Goal: Information Seeking & Learning: Learn about a topic

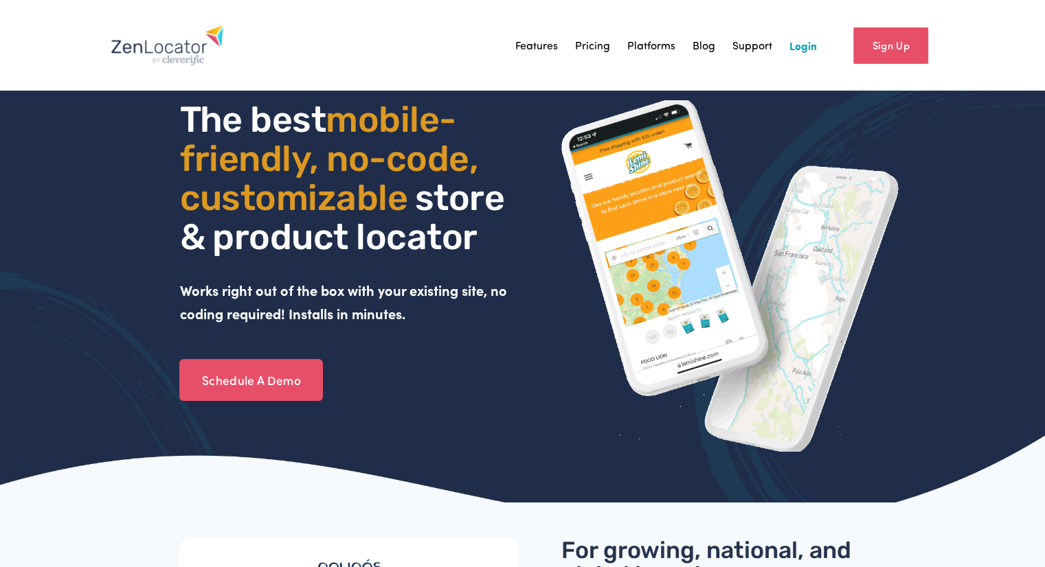
click at [553, 48] on link "Features" at bounding box center [536, 45] width 43 height 21
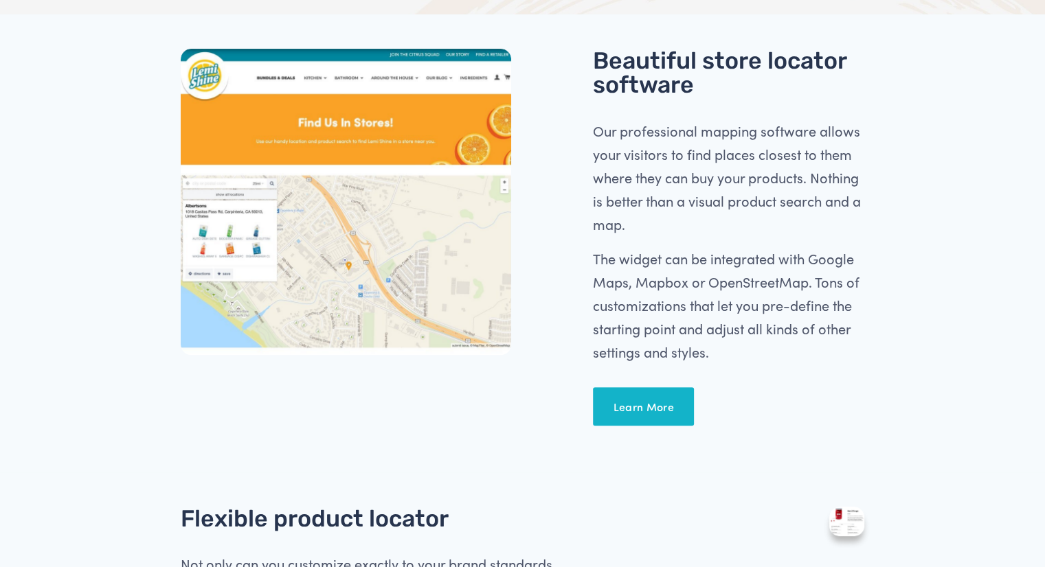
scroll to position [424, 0]
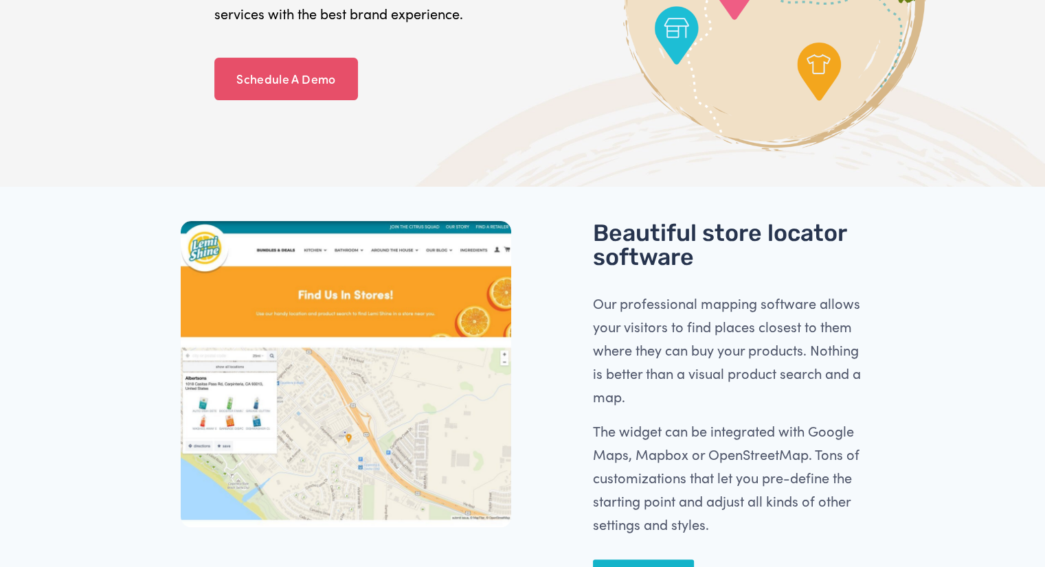
scroll to position [0, 0]
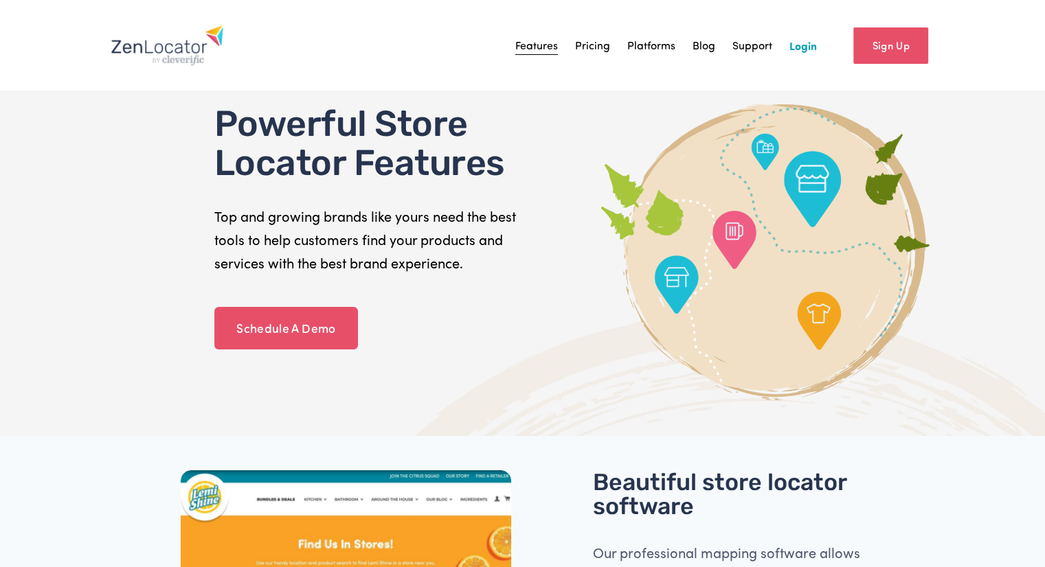
click at [588, 48] on link "Pricing" at bounding box center [592, 45] width 35 height 21
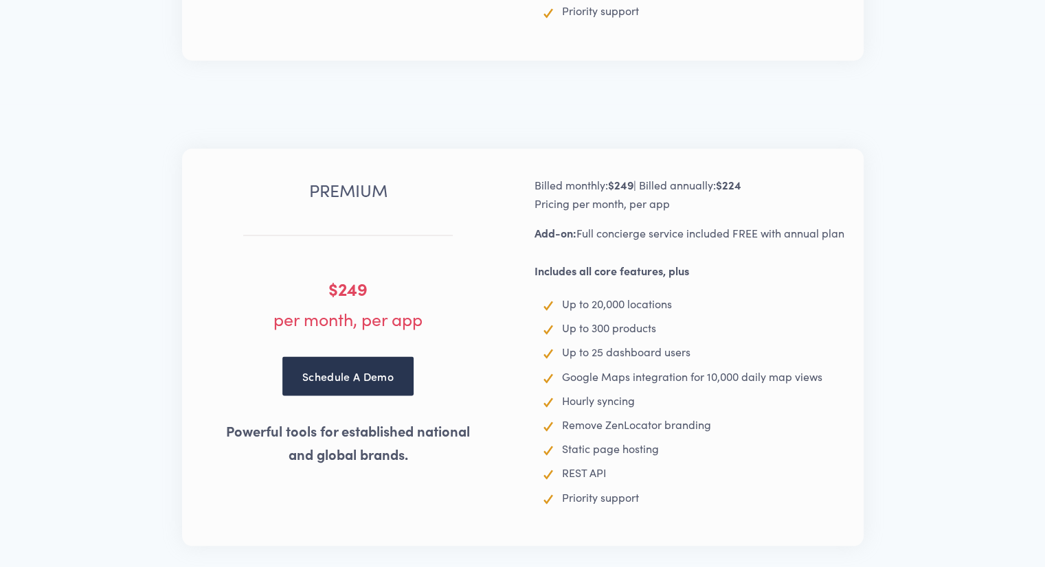
scroll to position [2311, 0]
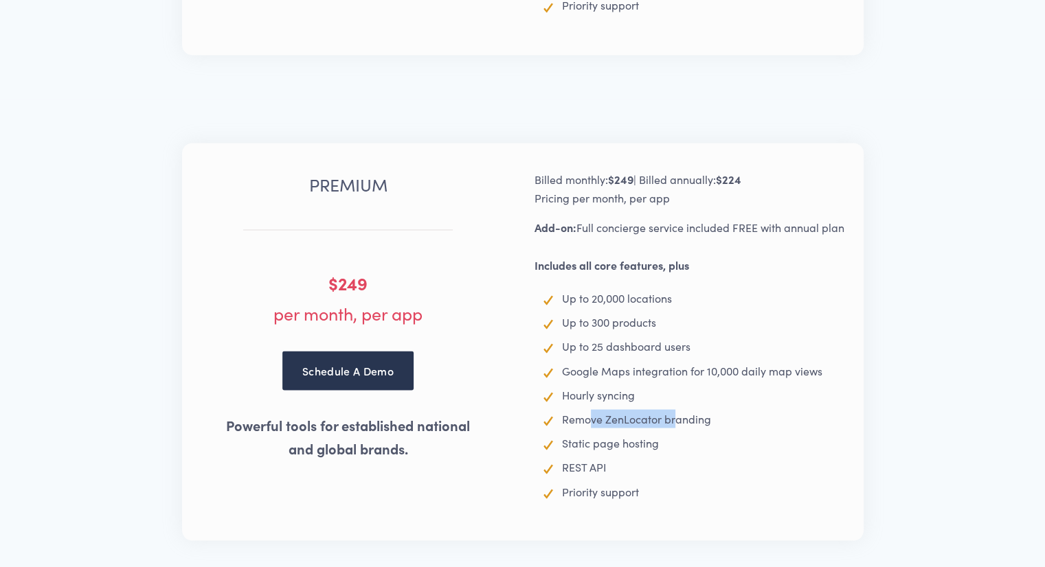
drag, startPoint x: 589, startPoint y: 424, endPoint x: 674, endPoint y: 418, distance: 85.4
click at [674, 418] on span "Remove ZenLocator branding" at bounding box center [636, 418] width 149 height 14
drag, startPoint x: 569, startPoint y: 450, endPoint x: 641, endPoint y: 449, distance: 72.1
click at [641, 449] on span "Static page hosting" at bounding box center [610, 442] width 97 height 14
drag, startPoint x: 576, startPoint y: 471, endPoint x: 598, endPoint y: 472, distance: 21.3
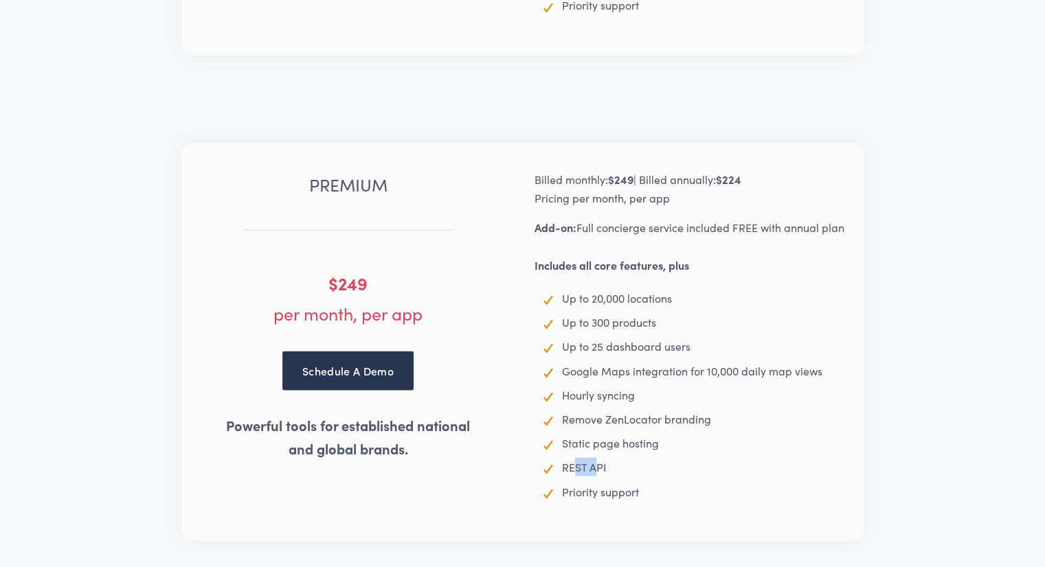
click at [598, 472] on span "REST API" at bounding box center [584, 467] width 45 height 14
drag, startPoint x: 582, startPoint y: 497, endPoint x: 613, endPoint y: 498, distance: 30.2
click at [613, 498] on span "Priority support" at bounding box center [600, 491] width 77 height 14
click at [624, 499] on span "Priority support" at bounding box center [600, 491] width 77 height 14
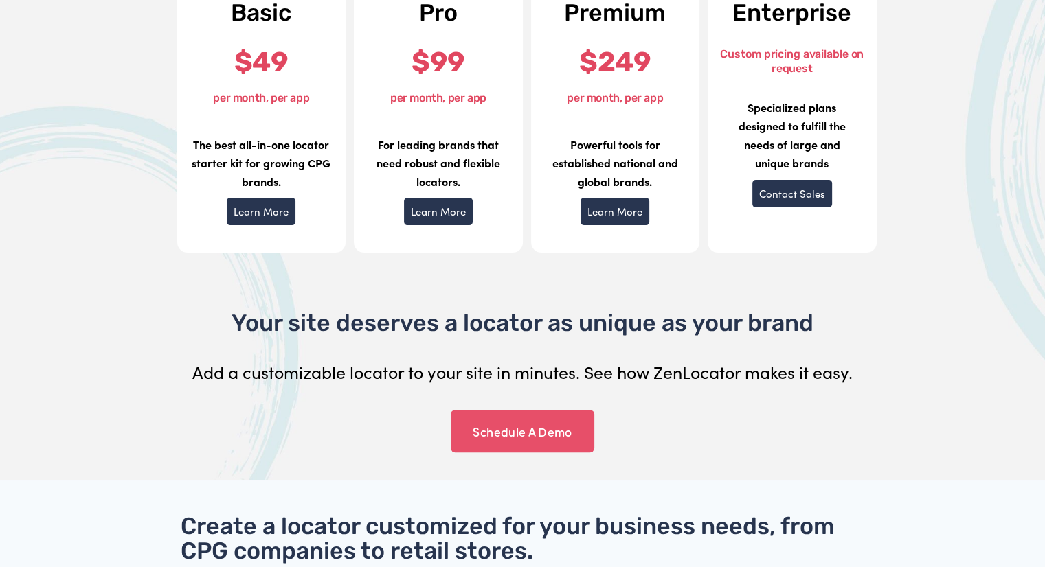
scroll to position [0, 0]
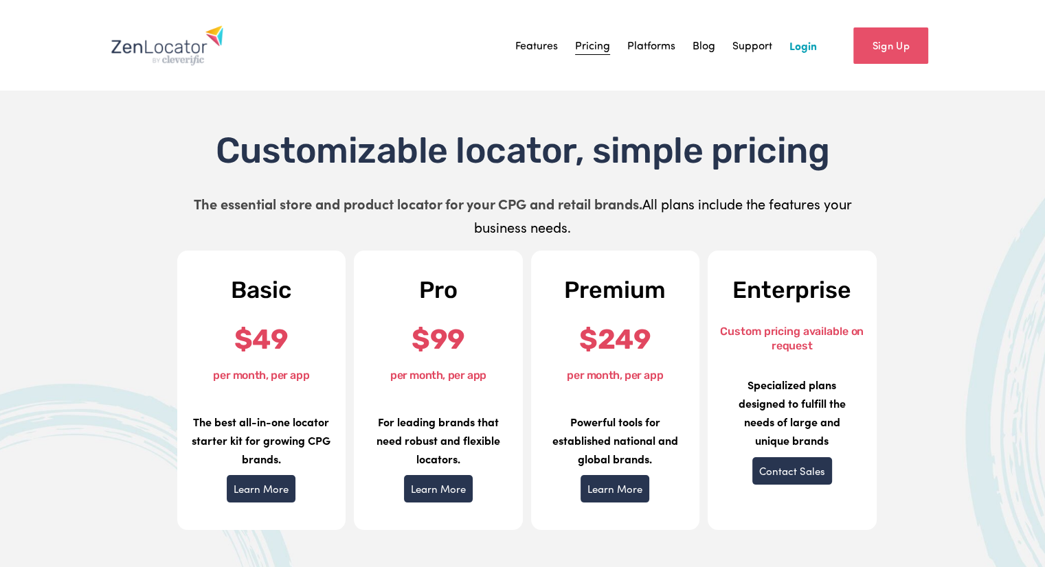
click at [653, 48] on link "Platforms" at bounding box center [651, 45] width 48 height 21
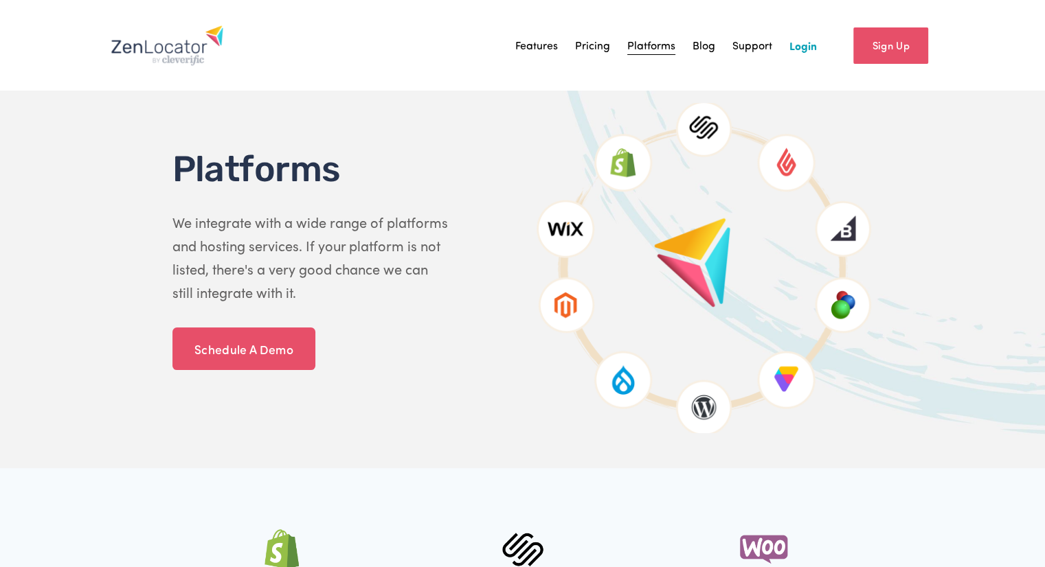
click at [542, 49] on link "Features" at bounding box center [536, 45] width 43 height 21
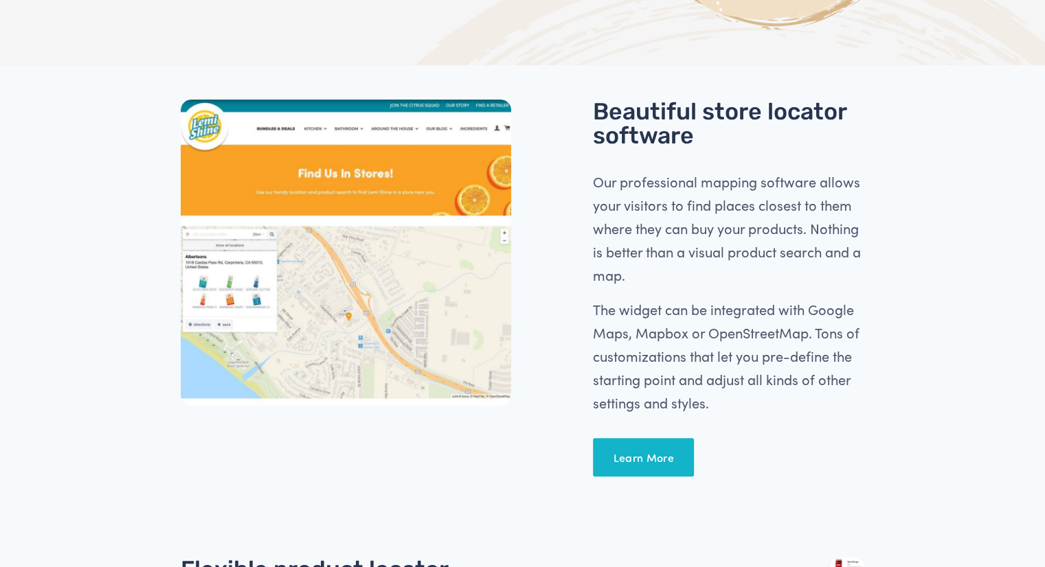
scroll to position [373, 0]
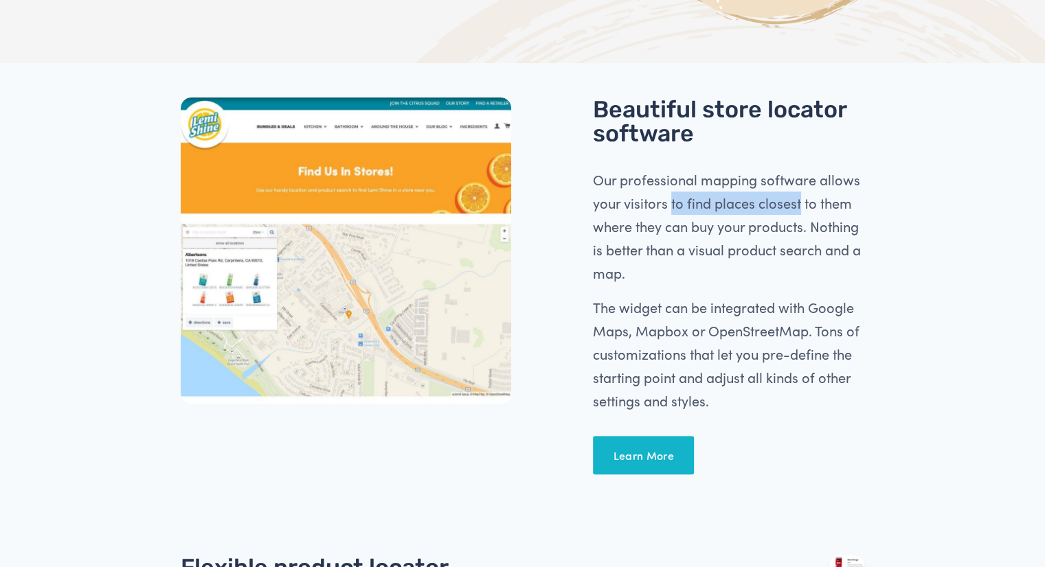
drag, startPoint x: 669, startPoint y: 206, endPoint x: 800, endPoint y: 198, distance: 130.8
click at [800, 198] on span "Our professional mapping software allows your visitors to find places closest t…" at bounding box center [728, 226] width 271 height 112
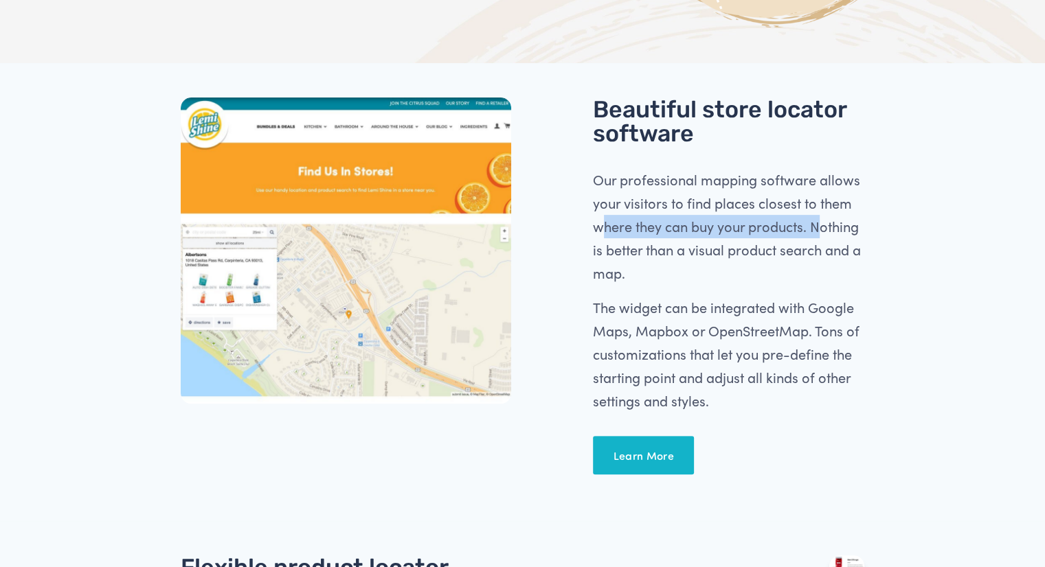
drag, startPoint x: 604, startPoint y: 229, endPoint x: 823, endPoint y: 236, distance: 219.2
click at [823, 236] on span "Our professional mapping software allows your visitors to find places closest t…" at bounding box center [728, 226] width 271 height 112
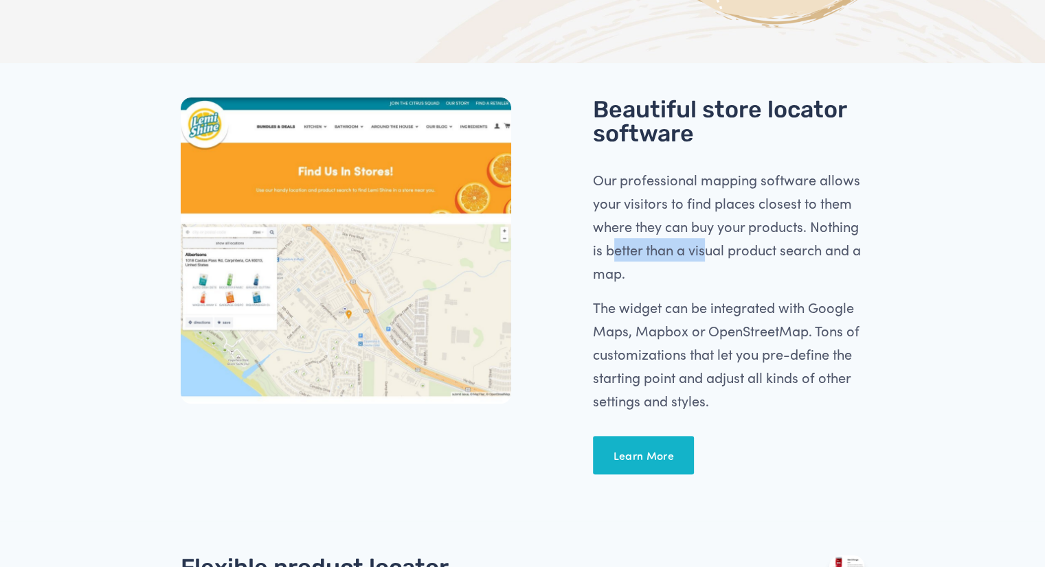
drag, startPoint x: 616, startPoint y: 261, endPoint x: 707, endPoint y: 256, distance: 91.5
click at [707, 256] on p "Our professional mapping software allows your visitors to find places closest t…" at bounding box center [728, 226] width 271 height 117
click at [696, 281] on p "Our professional mapping software allows your visitors to find places closest t…" at bounding box center [728, 226] width 271 height 117
click at [228, 301] on div at bounding box center [346, 251] width 330 height 307
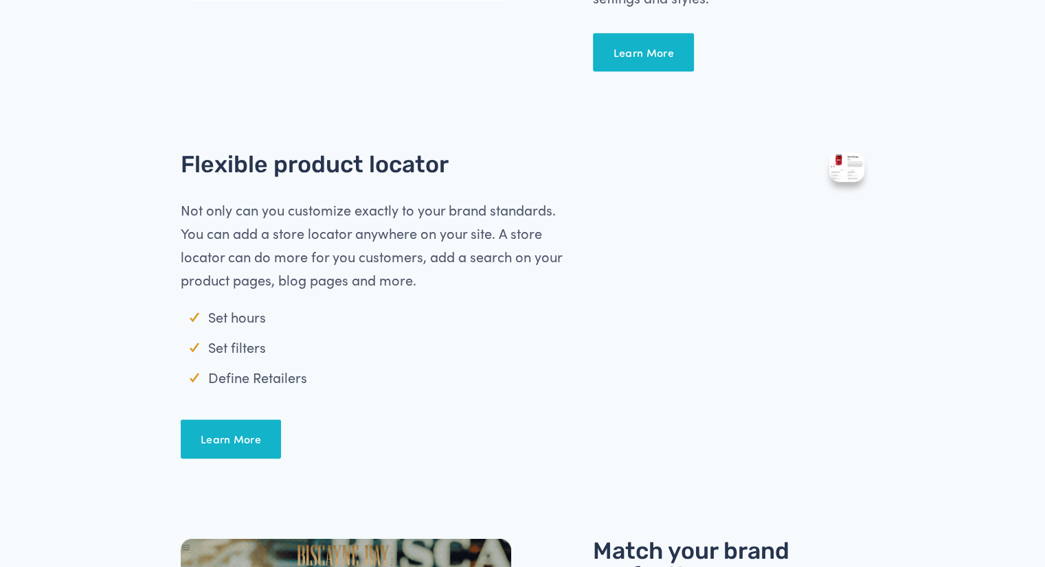
scroll to position [791, 0]
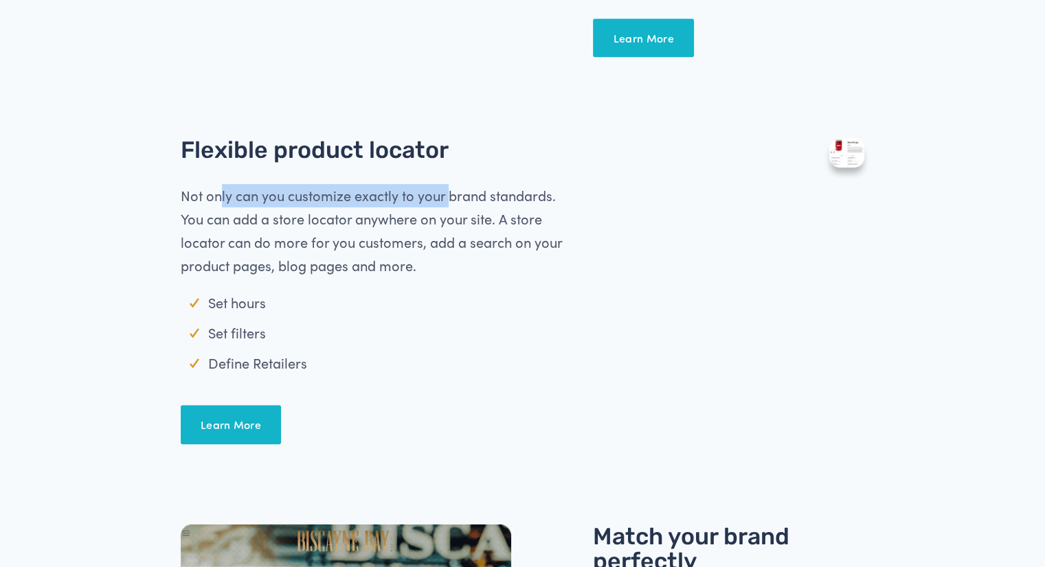
drag, startPoint x: 217, startPoint y: 195, endPoint x: 451, endPoint y: 200, distance: 233.6
click at [451, 200] on span "Not only can you customize exactly to your brand standards. You can add a store…" at bounding box center [373, 230] width 385 height 89
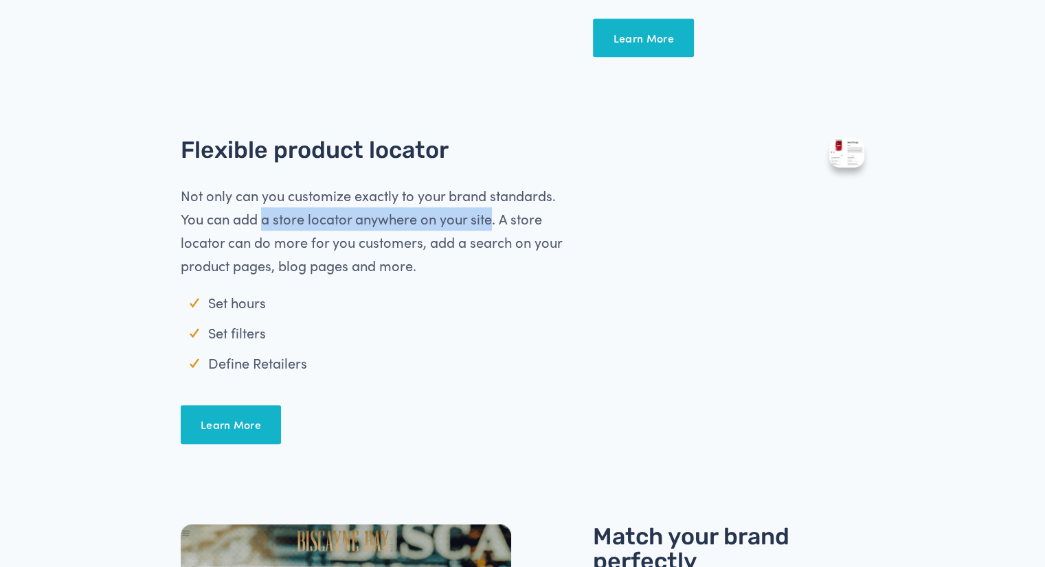
drag, startPoint x: 262, startPoint y: 228, endPoint x: 494, endPoint y: 214, distance: 231.9
click at [494, 214] on span "Not only can you customize exactly to your brand standards. You can add a store…" at bounding box center [373, 230] width 385 height 89
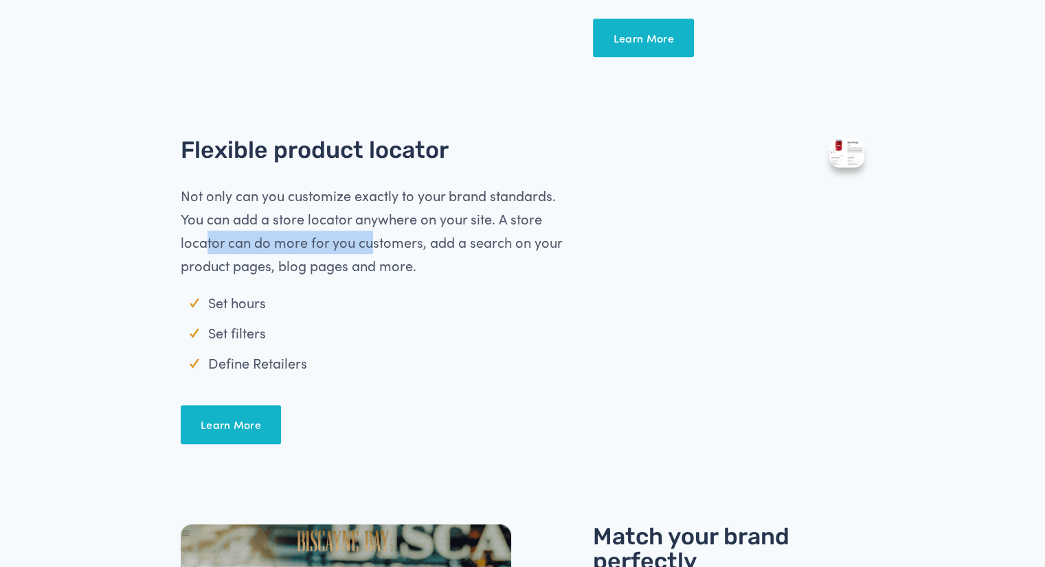
drag, startPoint x: 205, startPoint y: 242, endPoint x: 382, endPoint y: 238, distance: 177.3
click at [382, 238] on span "Not only can you customize exactly to your brand standards. You can add a store…" at bounding box center [373, 230] width 385 height 89
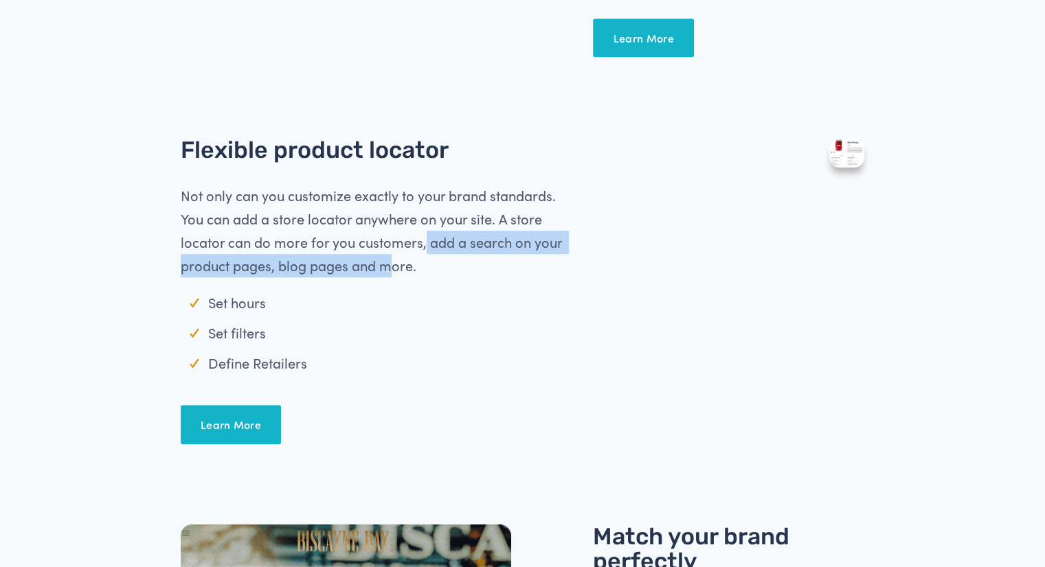
drag, startPoint x: 423, startPoint y: 238, endPoint x: 387, endPoint y: 271, distance: 48.6
click at [387, 271] on span "Not only can you customize exactly to your brand standards. You can add a store…" at bounding box center [373, 230] width 385 height 89
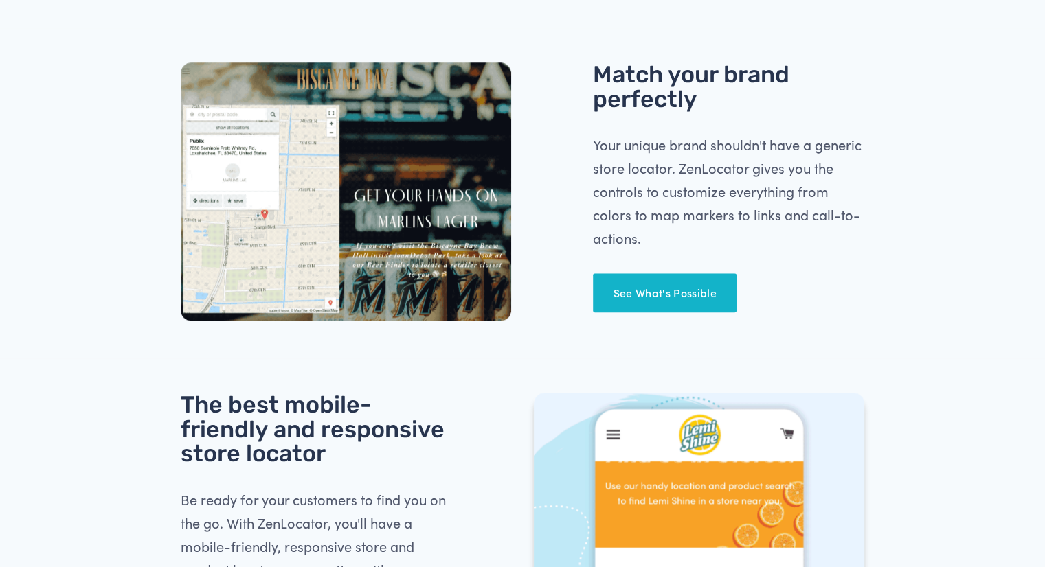
scroll to position [1256, 0]
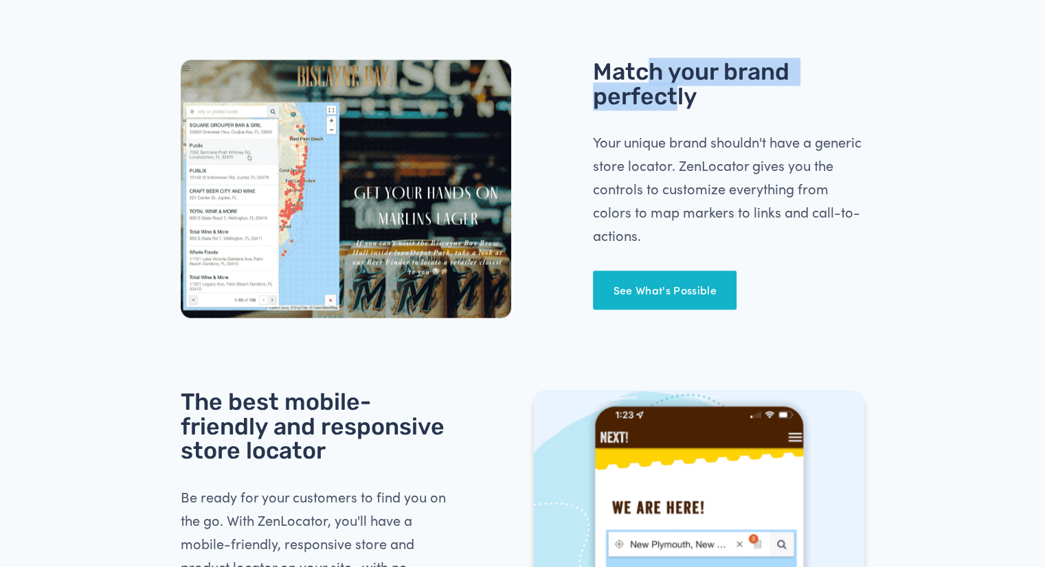
drag, startPoint x: 650, startPoint y: 76, endPoint x: 675, endPoint y: 93, distance: 29.2
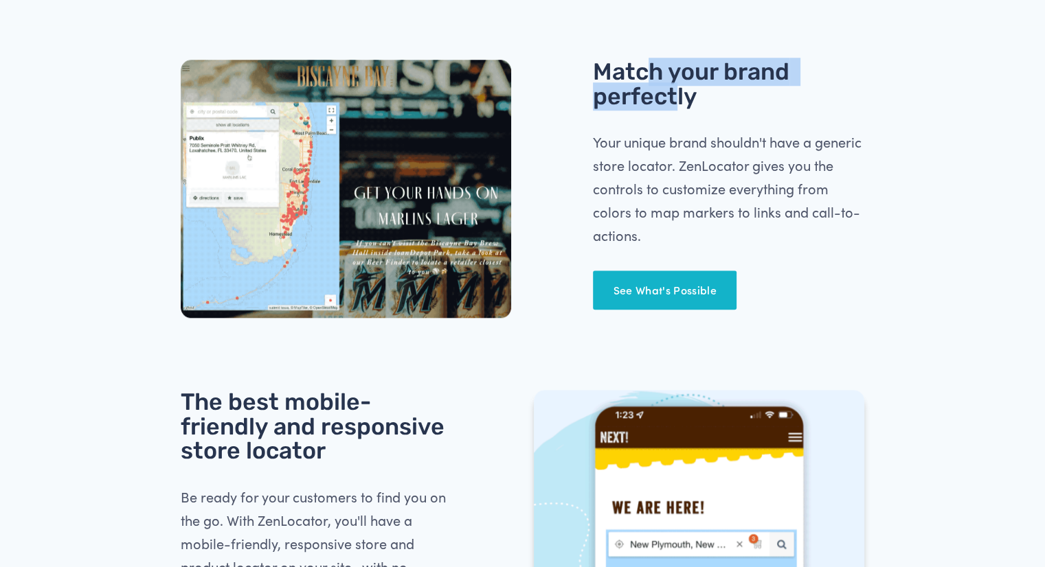
click at [675, 93] on span "Match your brand perfectly" at bounding box center [694, 84] width 202 height 53
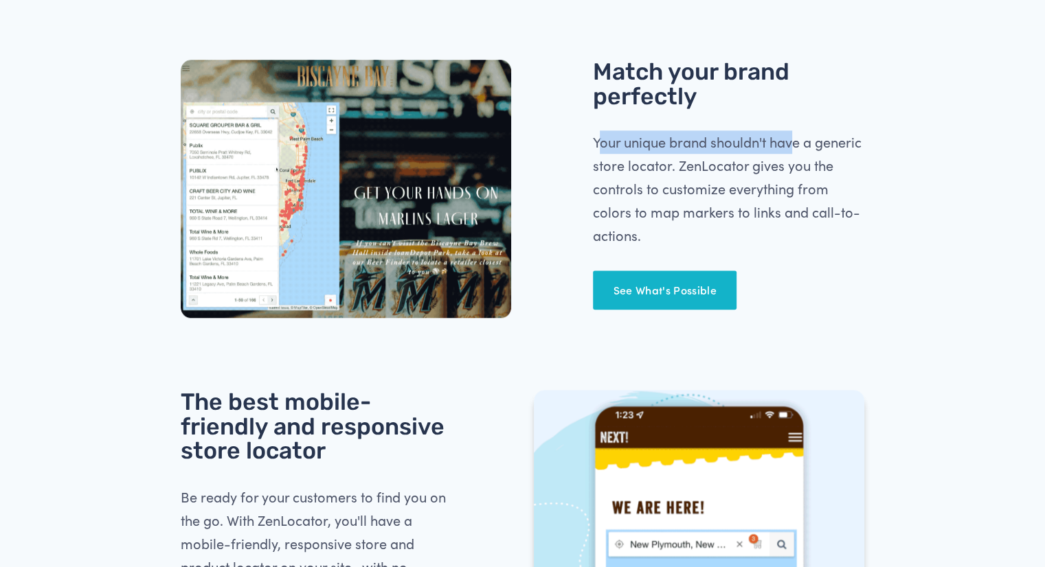
drag, startPoint x: 602, startPoint y: 146, endPoint x: 800, endPoint y: 145, distance: 197.1
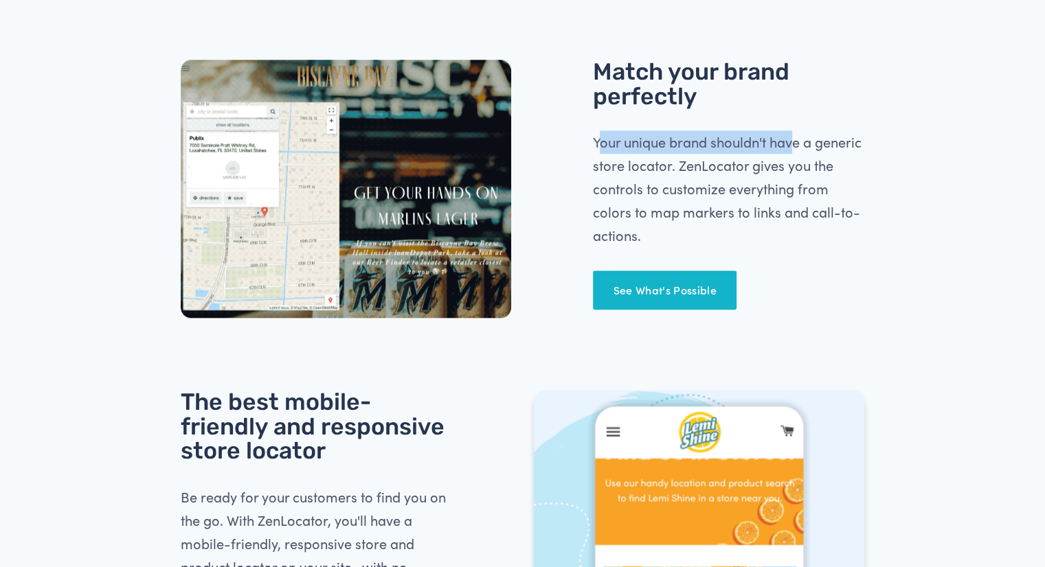
click at [800, 145] on span "Your unique brand shouldn't have a generic store locator. ZenLocator gives you …" at bounding box center [729, 189] width 272 height 112
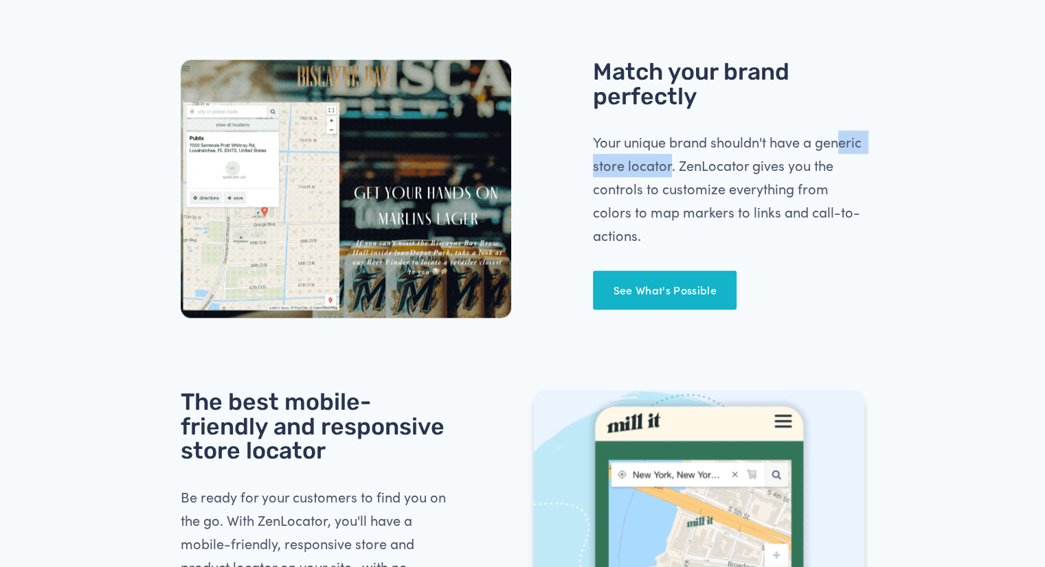
drag, startPoint x: 614, startPoint y: 170, endPoint x: 723, endPoint y: 161, distance: 109.0
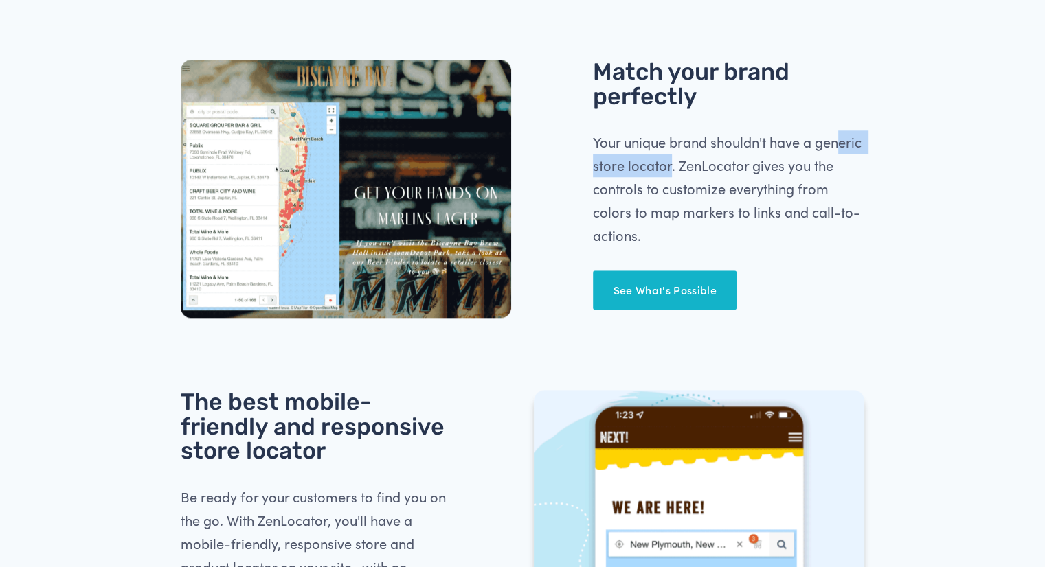
click at [723, 161] on span "Your unique brand shouldn't have a generic store locator. ZenLocator gives you …" at bounding box center [729, 189] width 272 height 112
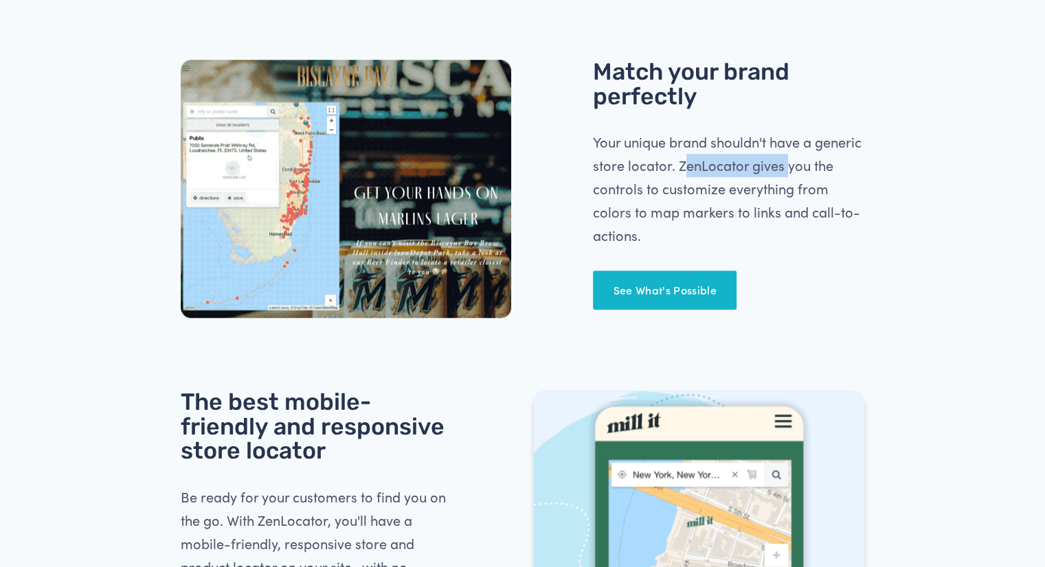
drag, startPoint x: 738, startPoint y: 162, endPoint x: 835, endPoint y: 161, distance: 97.5
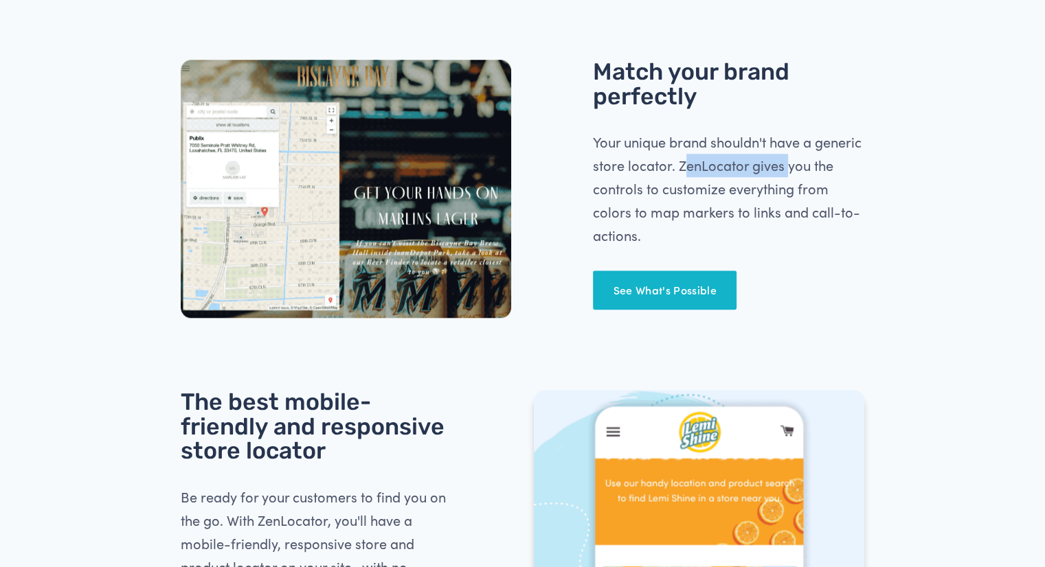
click at [835, 161] on span "Your unique brand shouldn't have a generic store locator. ZenLocator gives you …" at bounding box center [729, 189] width 272 height 112
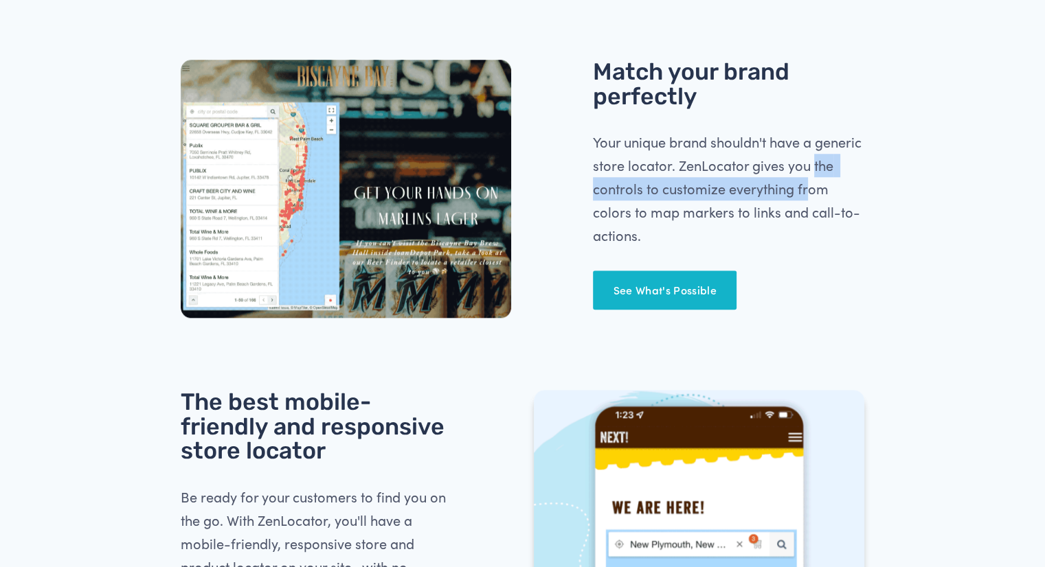
drag, startPoint x: 593, startPoint y: 189, endPoint x: 828, endPoint y: 195, distance: 235.0
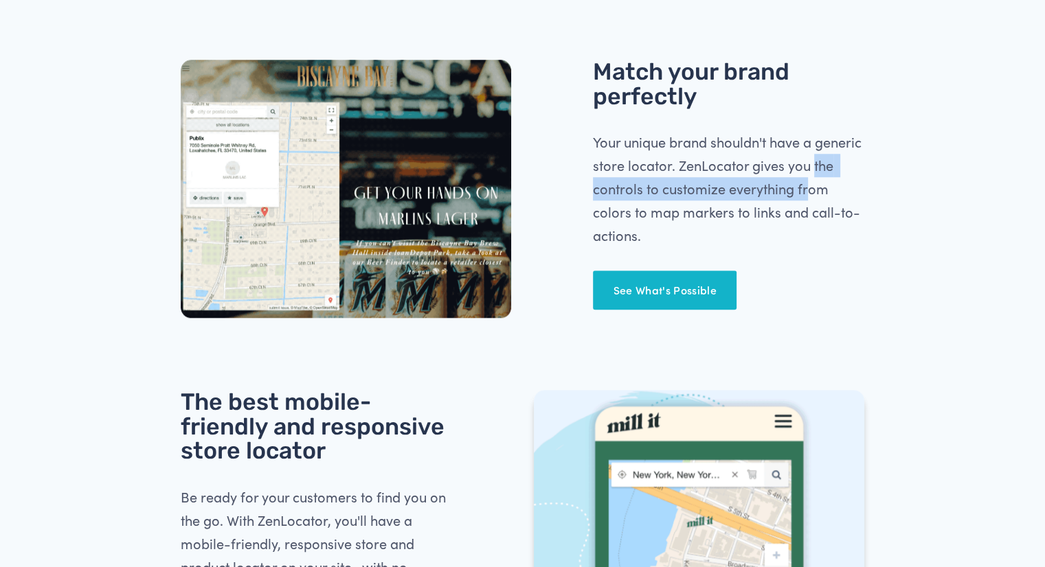
click at [828, 195] on span "Your unique brand shouldn't have a generic store locator. ZenLocator gives you …" at bounding box center [729, 189] width 272 height 112
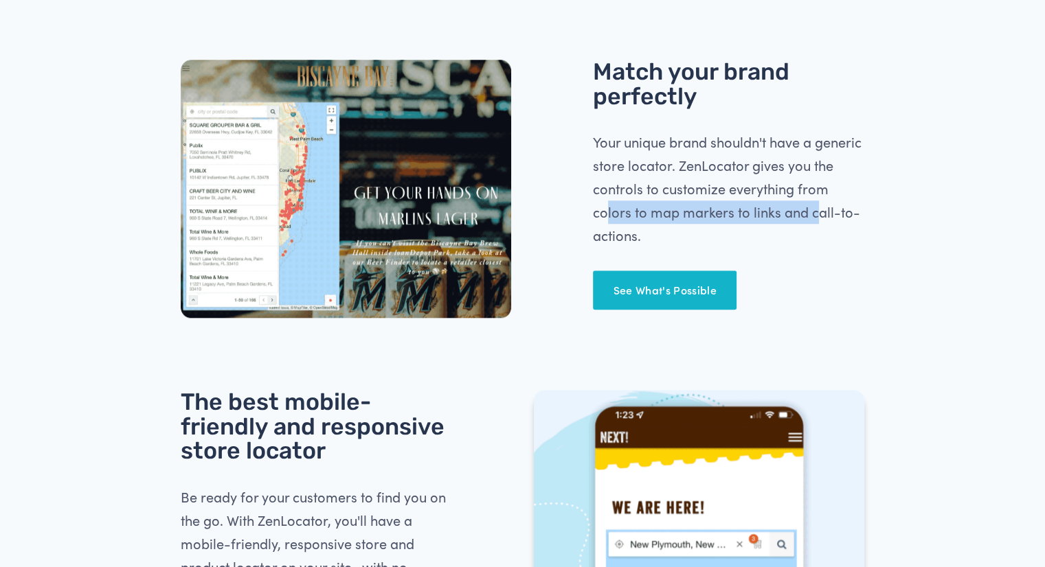
drag, startPoint x: 606, startPoint y: 213, endPoint x: 817, endPoint y: 208, distance: 211.6
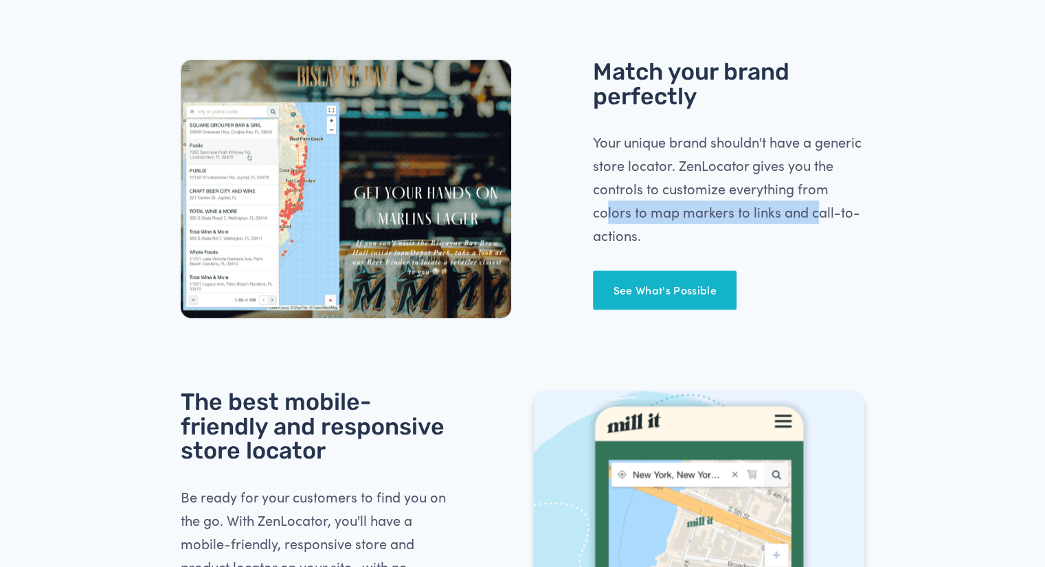
click at [817, 208] on span "Your unique brand shouldn't have a generic store locator. ZenLocator gives you …" at bounding box center [729, 189] width 272 height 112
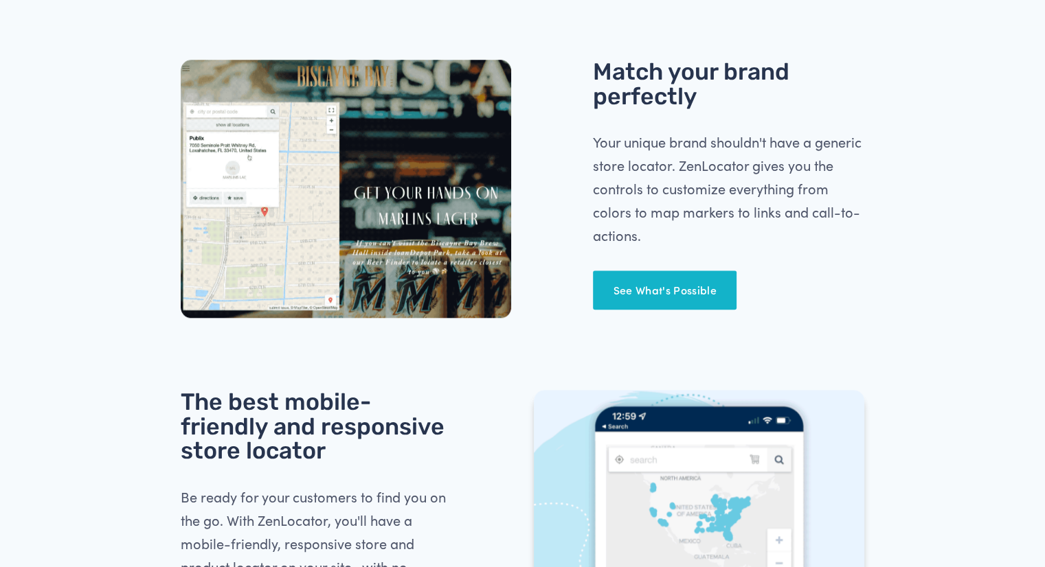
click at [842, 213] on span "Your unique brand shouldn't have a generic store locator. ZenLocator gives you …" at bounding box center [729, 189] width 272 height 112
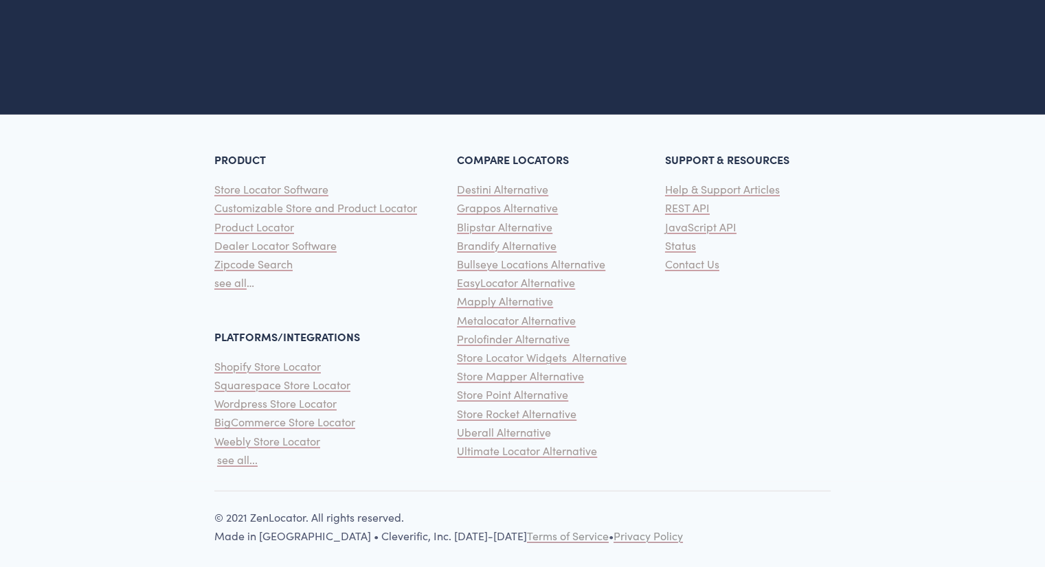
scroll to position [3006, 0]
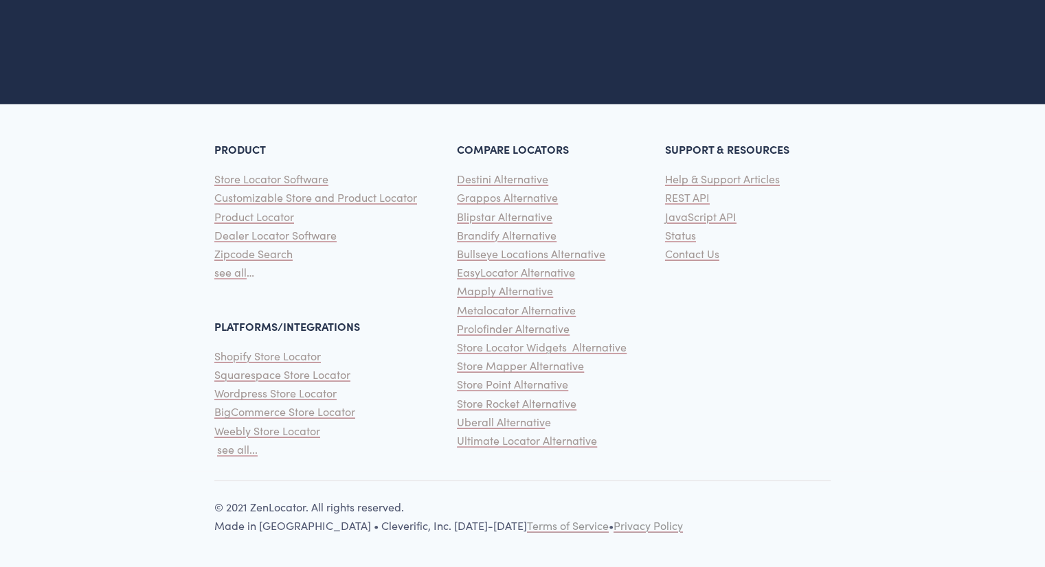
click at [550, 252] on span "Bullseye Locations Alternative" at bounding box center [531, 254] width 148 height 14
click at [302, 237] on span "Dealer Locator Software" at bounding box center [275, 235] width 122 height 14
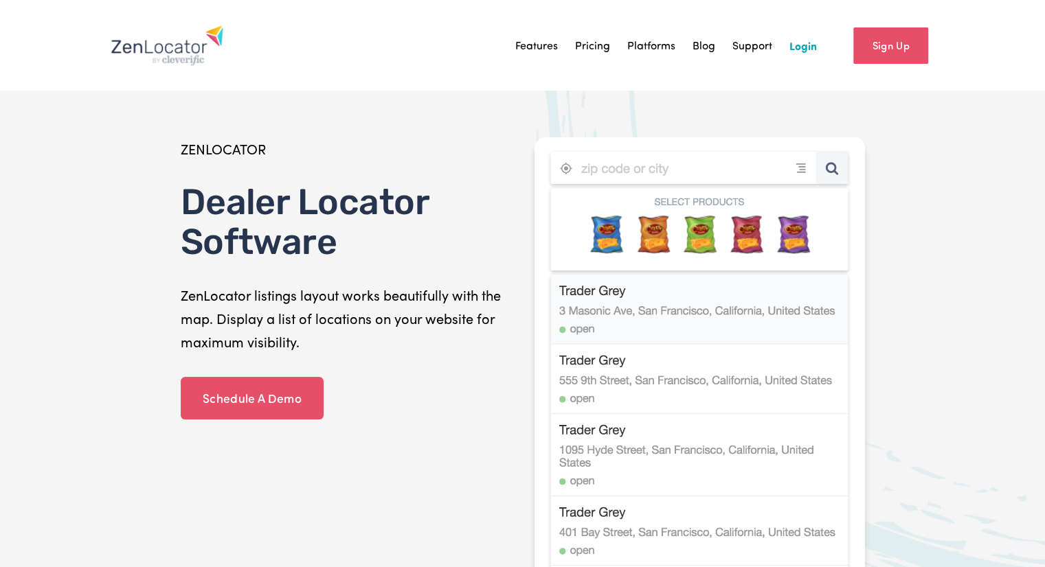
click at [379, 271] on div "ZENLOCATOR Dealer Locator Software ZenLocator listings layout works beautifully…" at bounding box center [346, 245] width 330 height 216
